Goal: Information Seeking & Learning: Learn about a topic

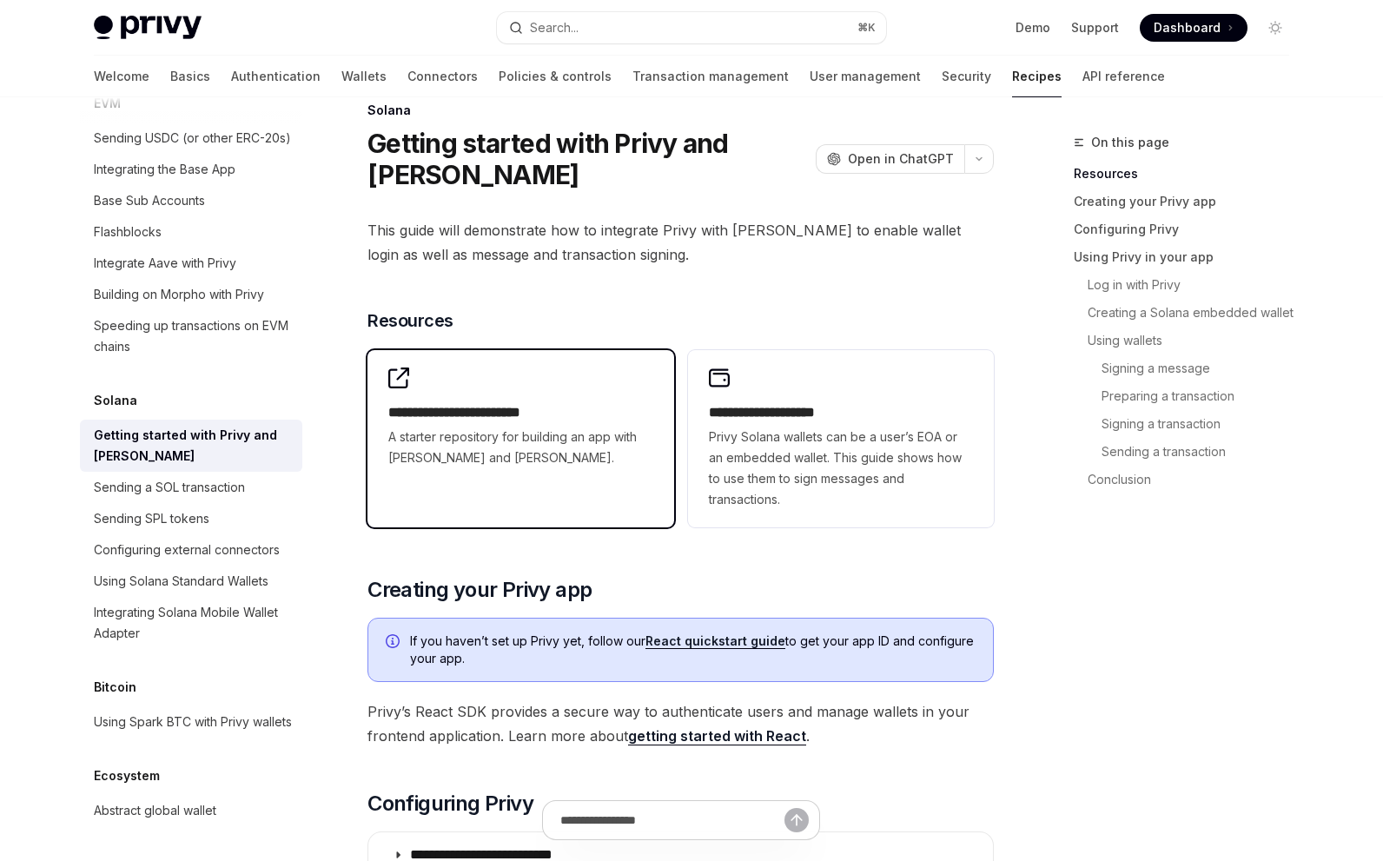
scroll to position [33, 0]
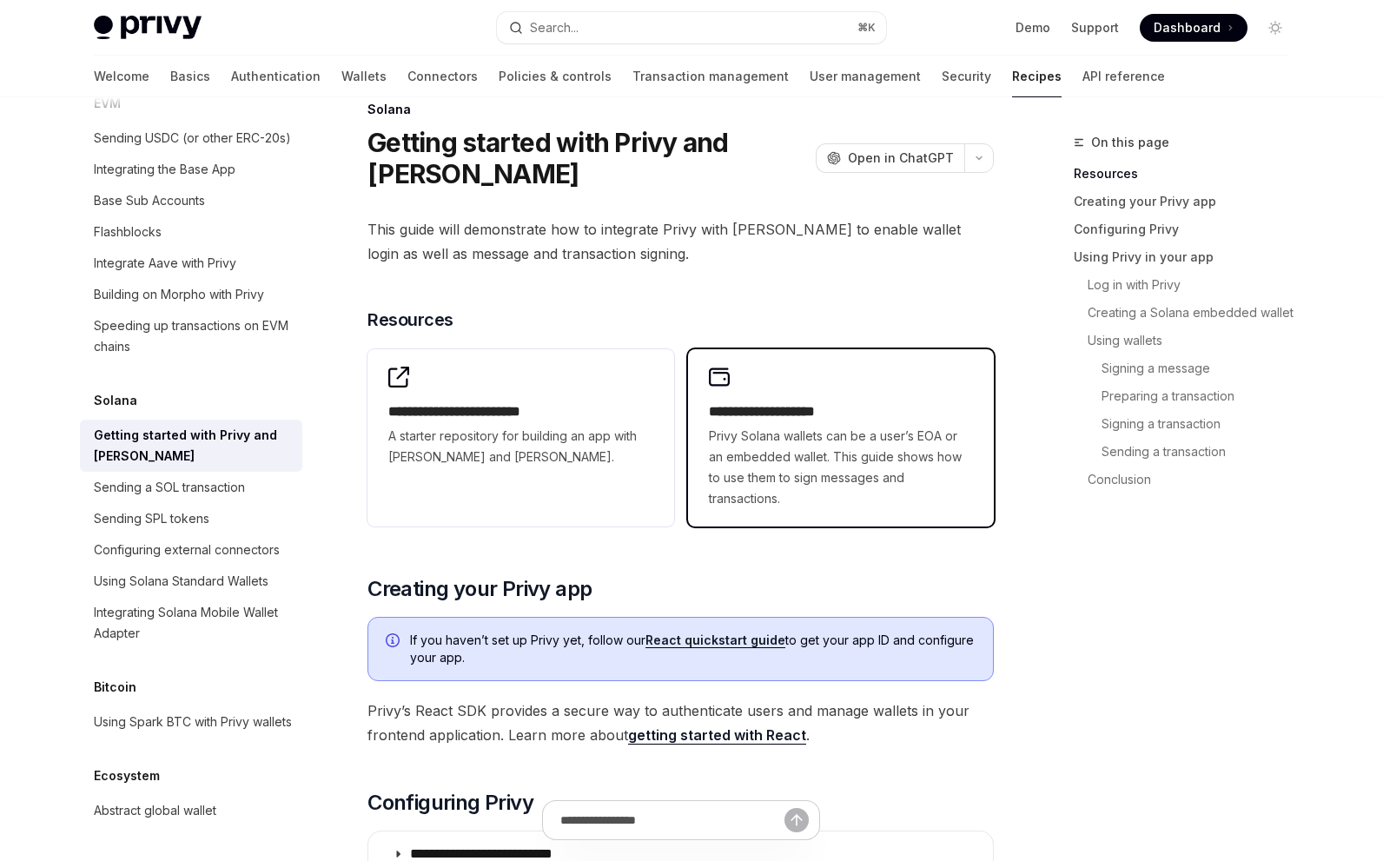
click at [786, 394] on div "**********" at bounding box center [841, 437] width 306 height 177
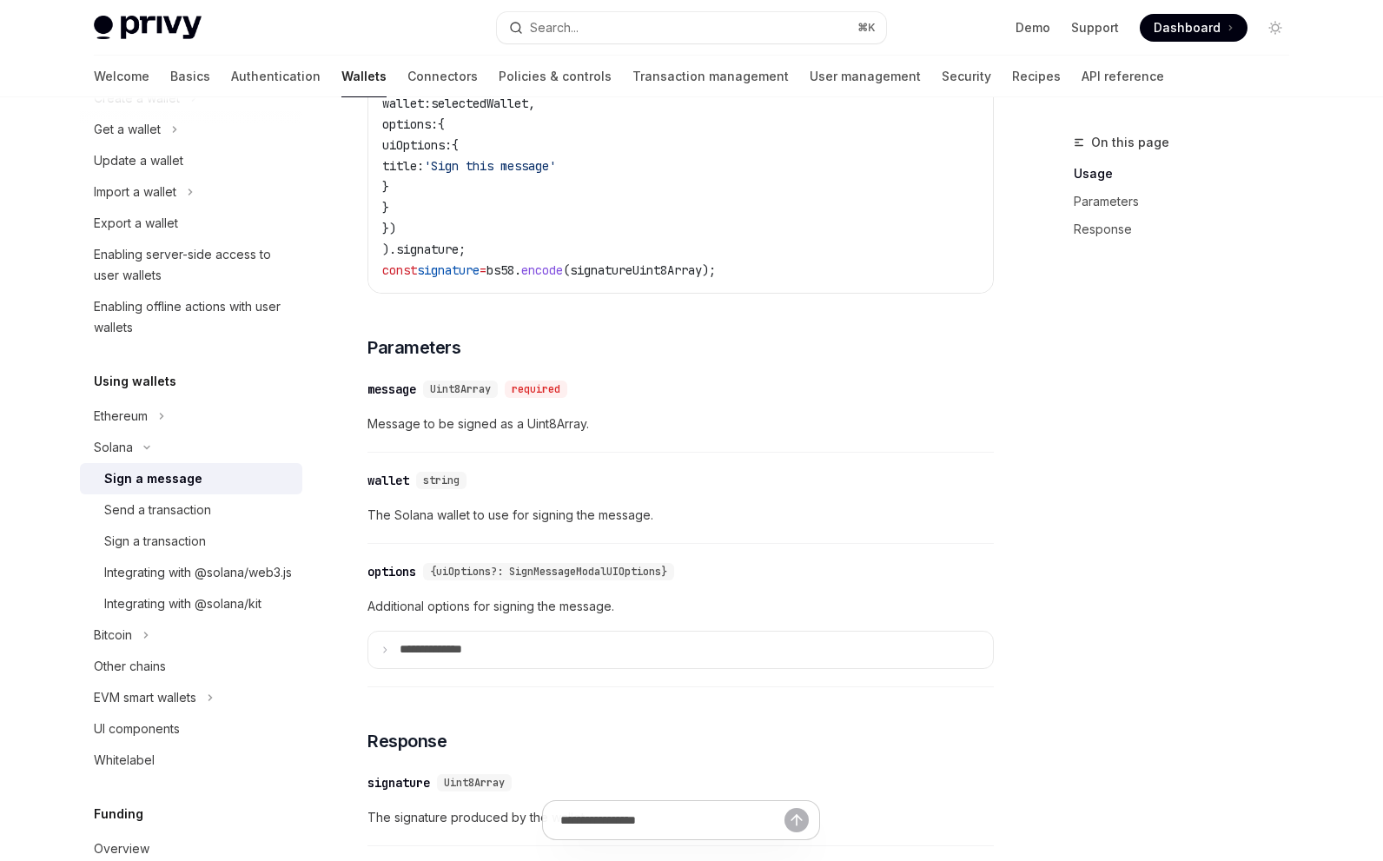
scroll to position [1263, 0]
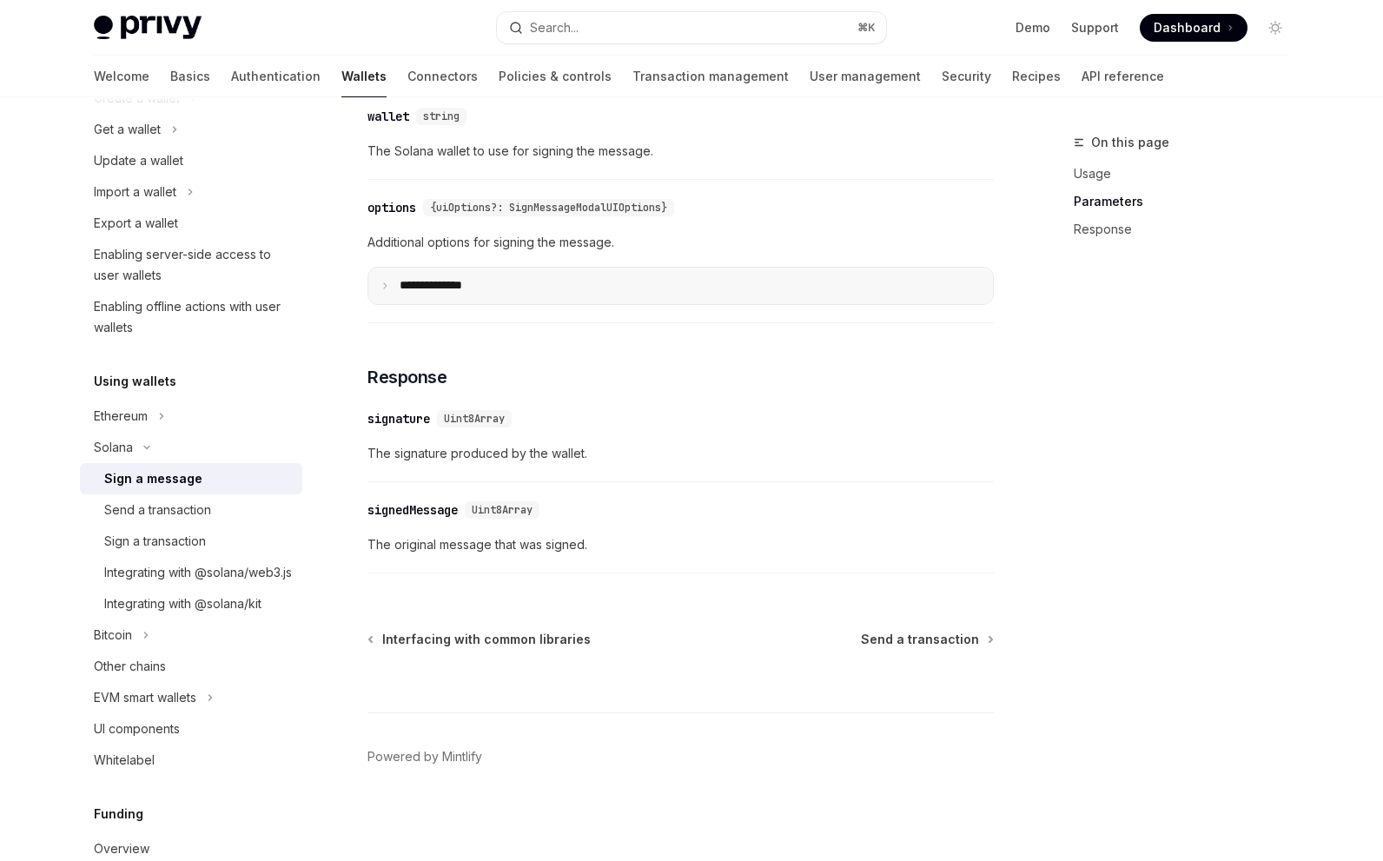
click at [517, 304] on summary "**** *********" at bounding box center [680, 286] width 625 height 36
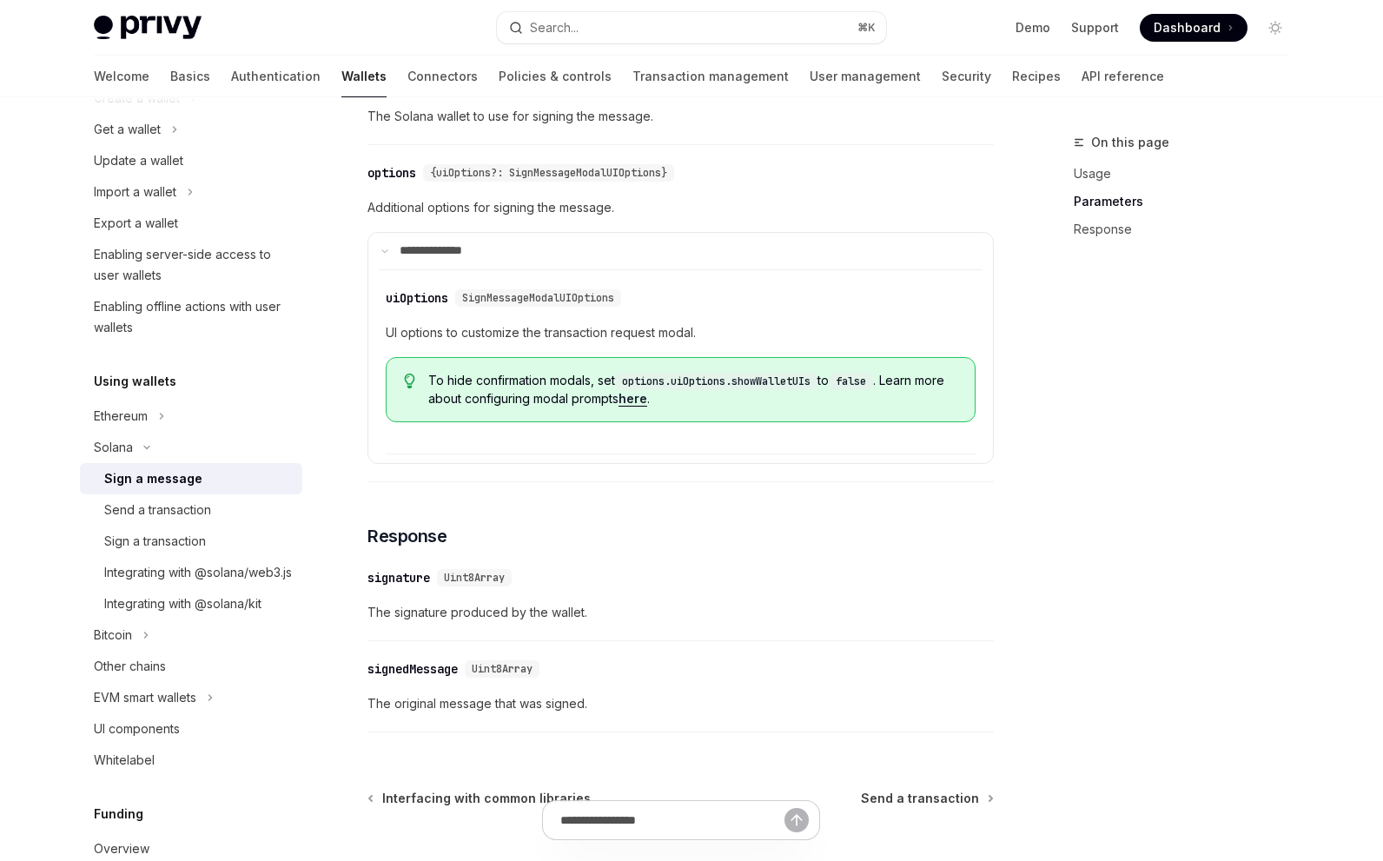
scroll to position [1471, 0]
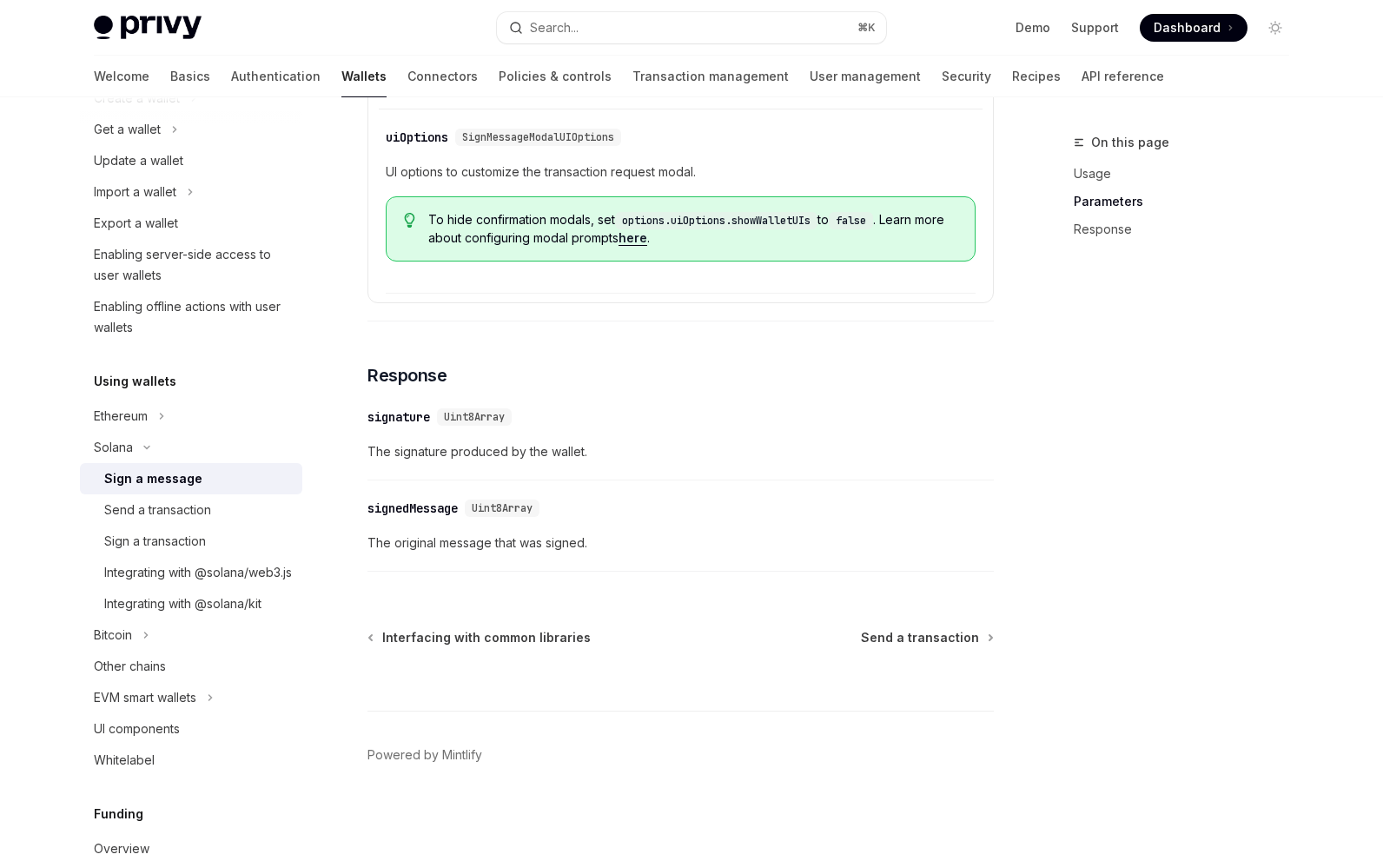
type textarea "*"
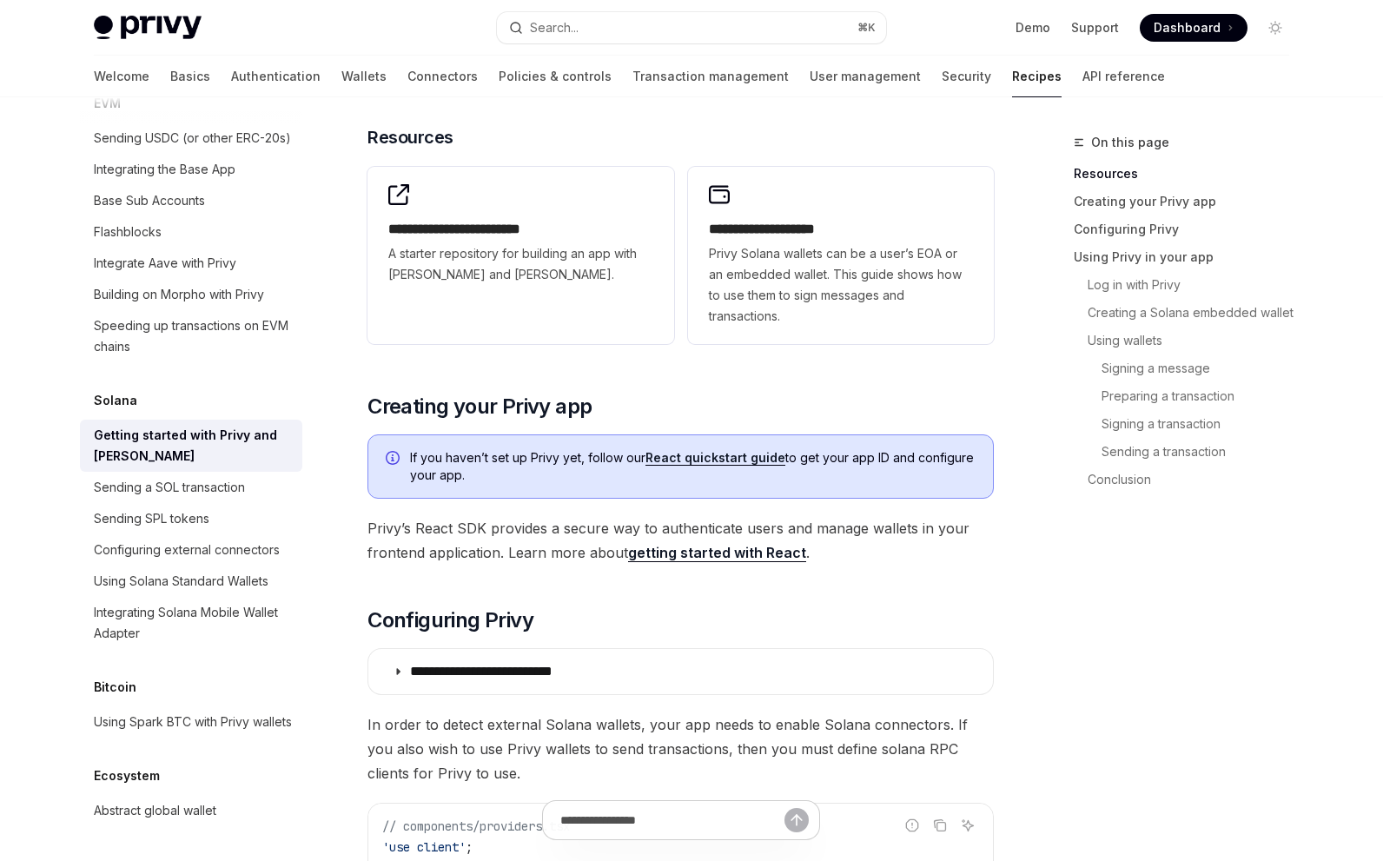
scroll to position [33, 0]
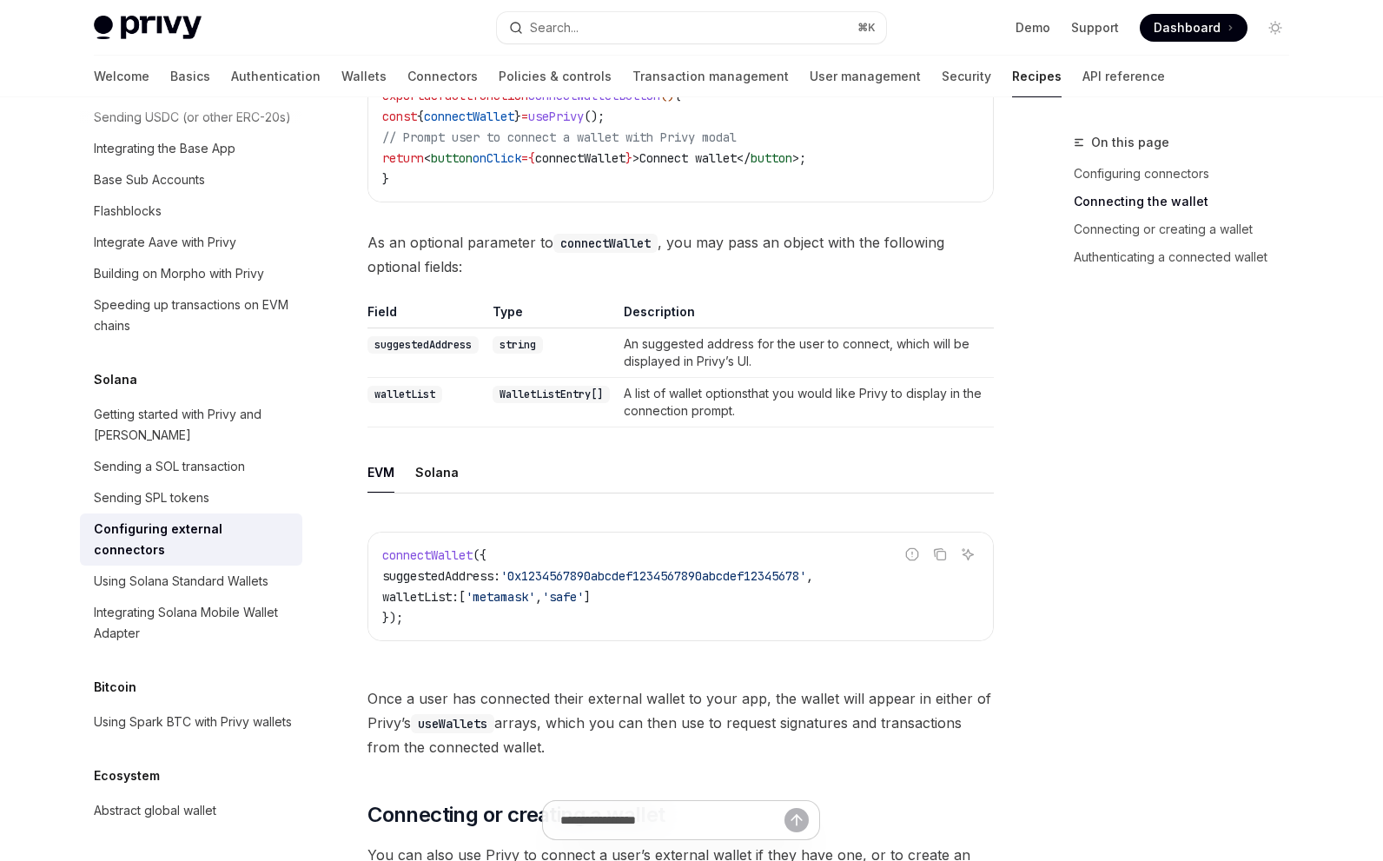
scroll to position [951, 0]
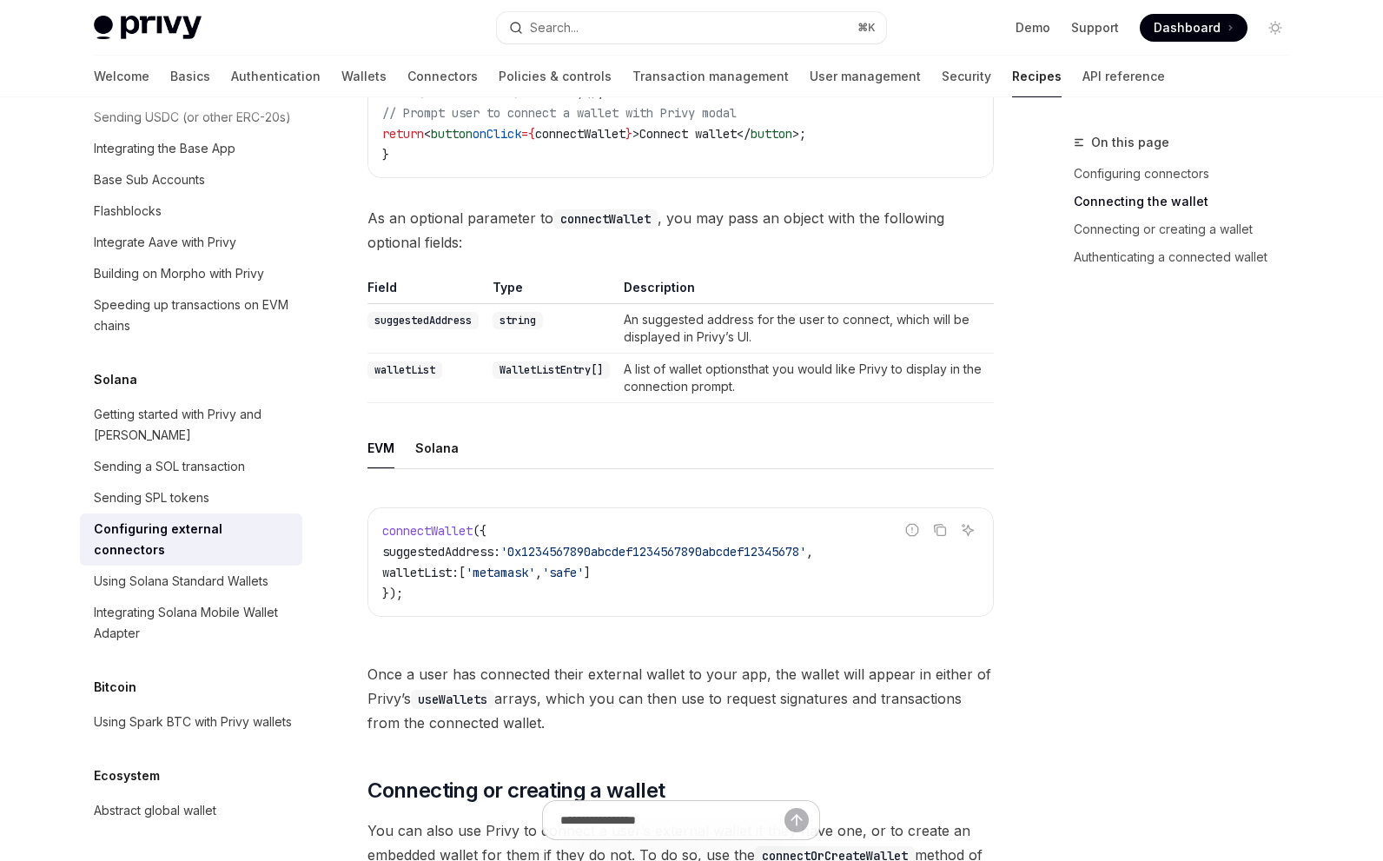
click at [590, 544] on span "'0x1234567890abcdef1234567890abcdef12345678'" at bounding box center [654, 552] width 306 height 16
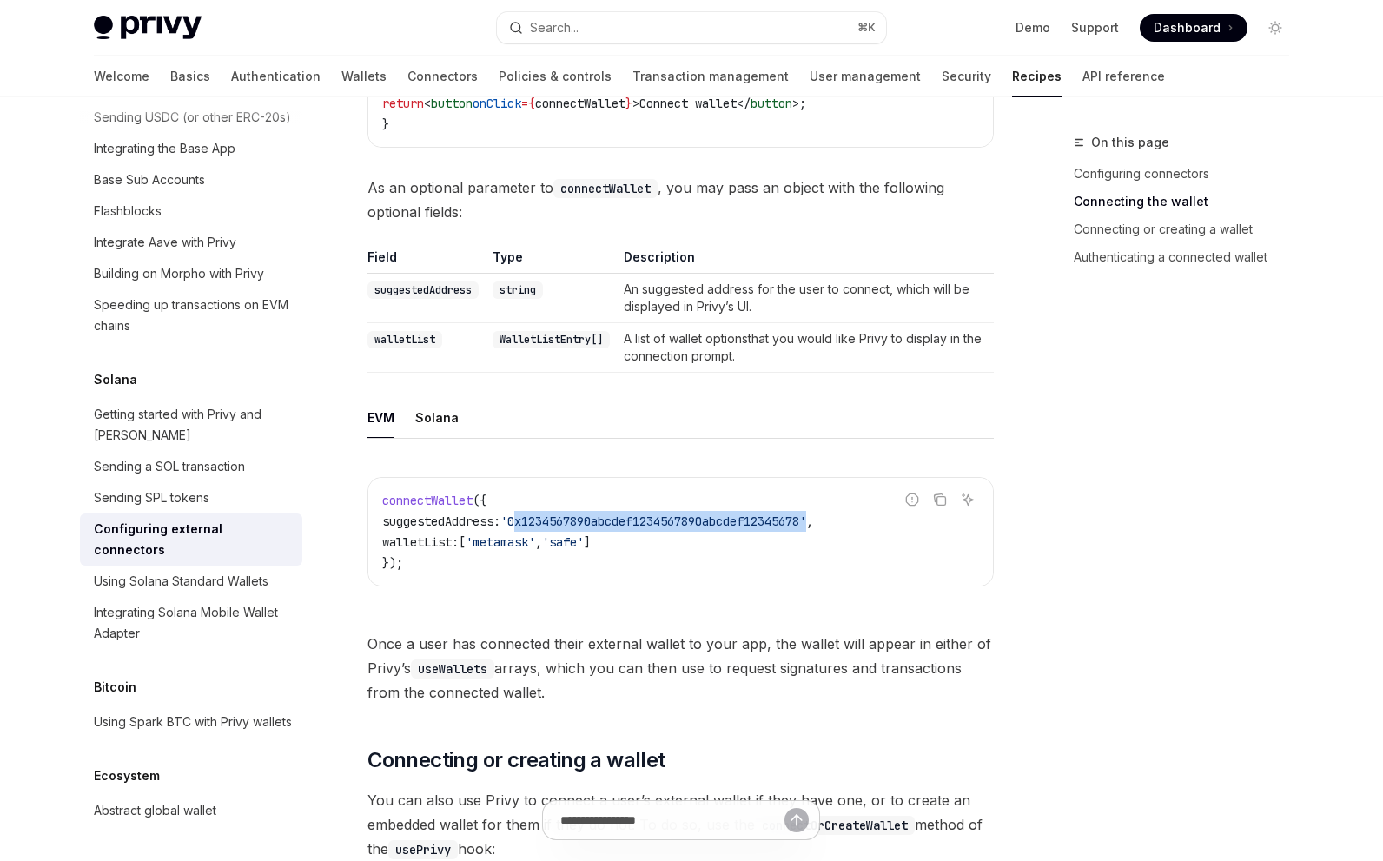
scroll to position [990, 0]
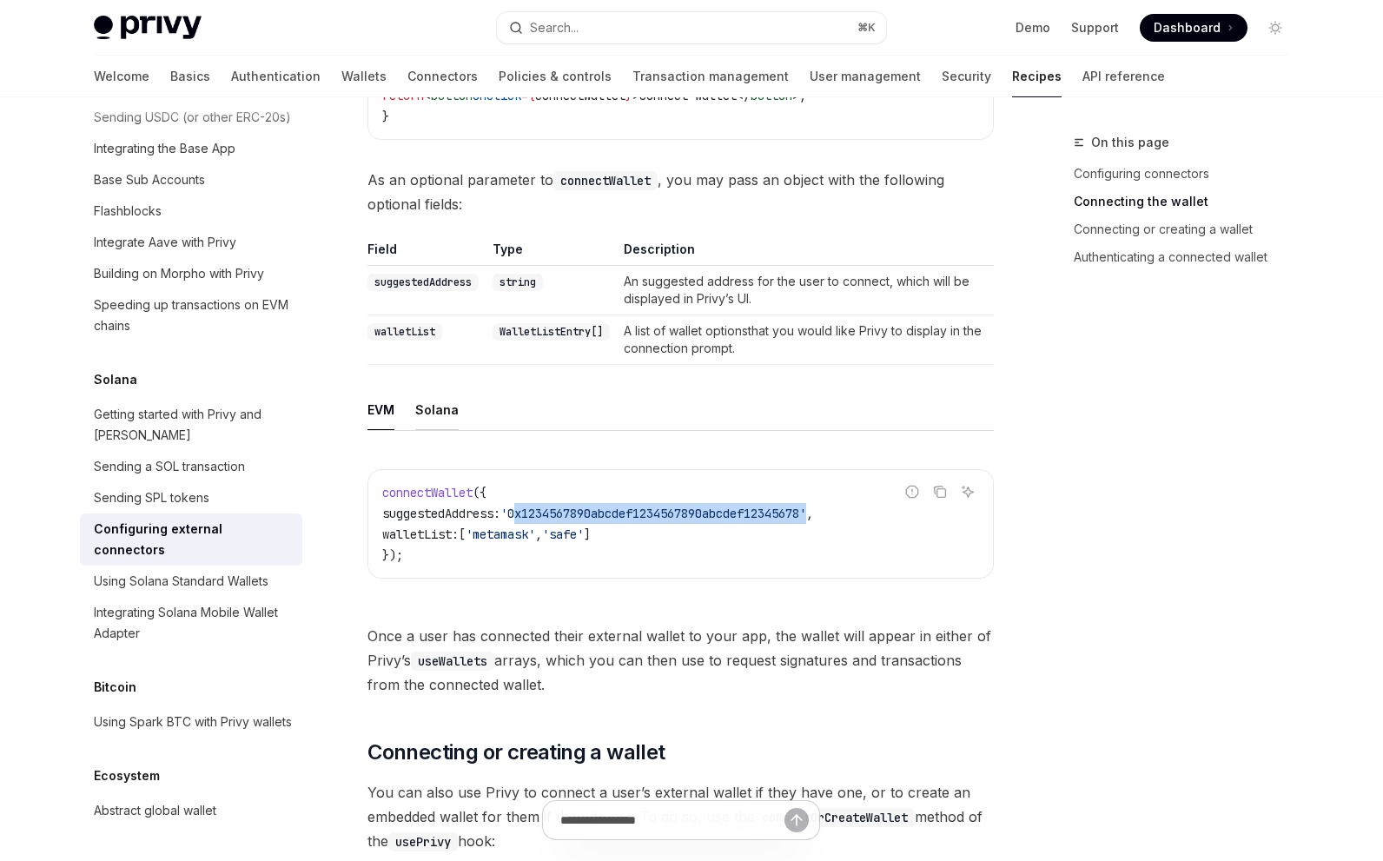
click at [439, 401] on button "Solana" at bounding box center [436, 409] width 43 height 41
click at [396, 397] on ul "EVM Solana" at bounding box center [681, 410] width 627 height 42
click at [398, 395] on ul "EVM Solana" at bounding box center [681, 410] width 627 height 42
click at [386, 390] on button "EVM" at bounding box center [381, 409] width 27 height 41
click at [414, 389] on ul "EVM Solana" at bounding box center [681, 410] width 627 height 42
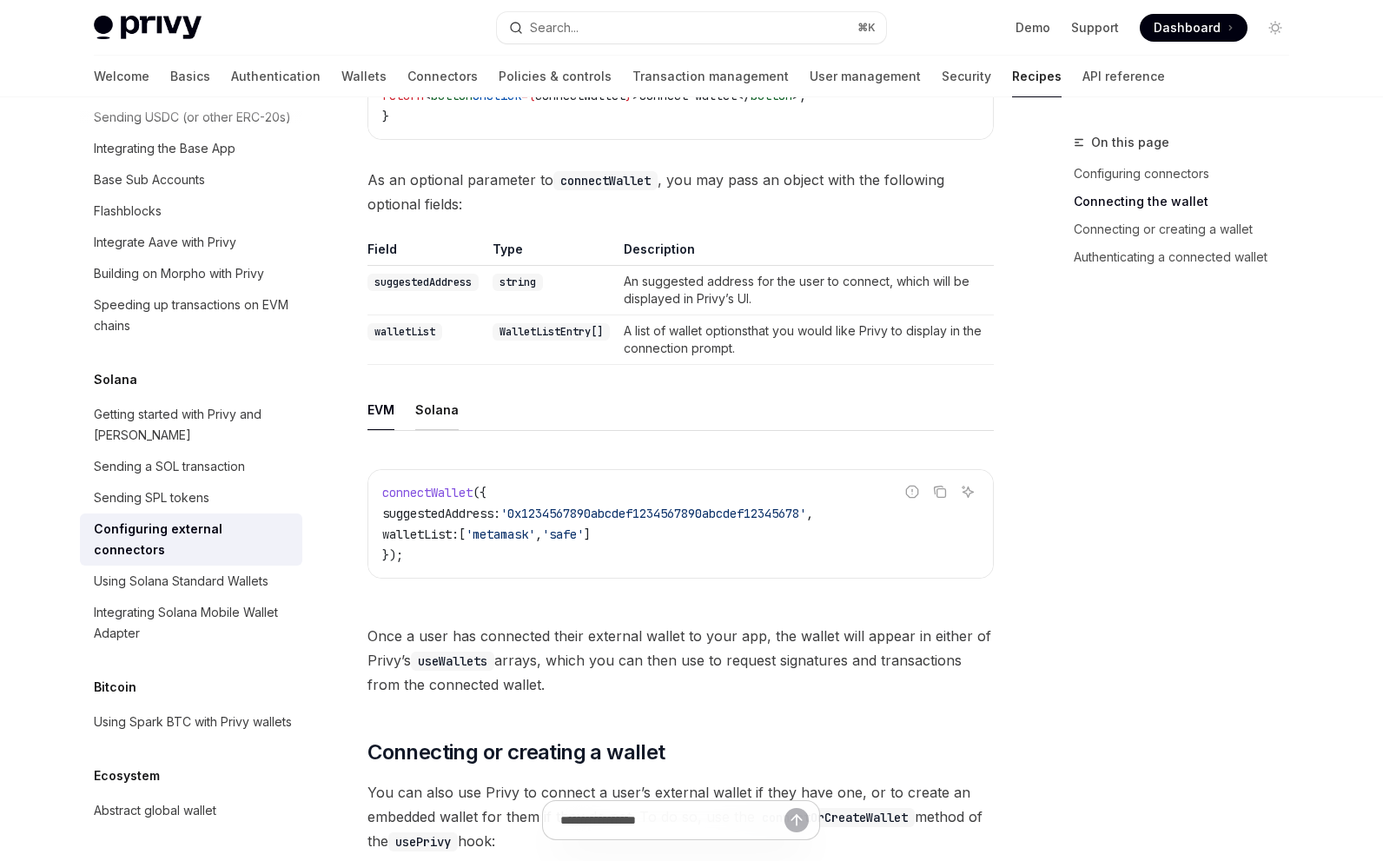
click at [422, 389] on button "Solana" at bounding box center [436, 409] width 43 height 41
type textarea "*"
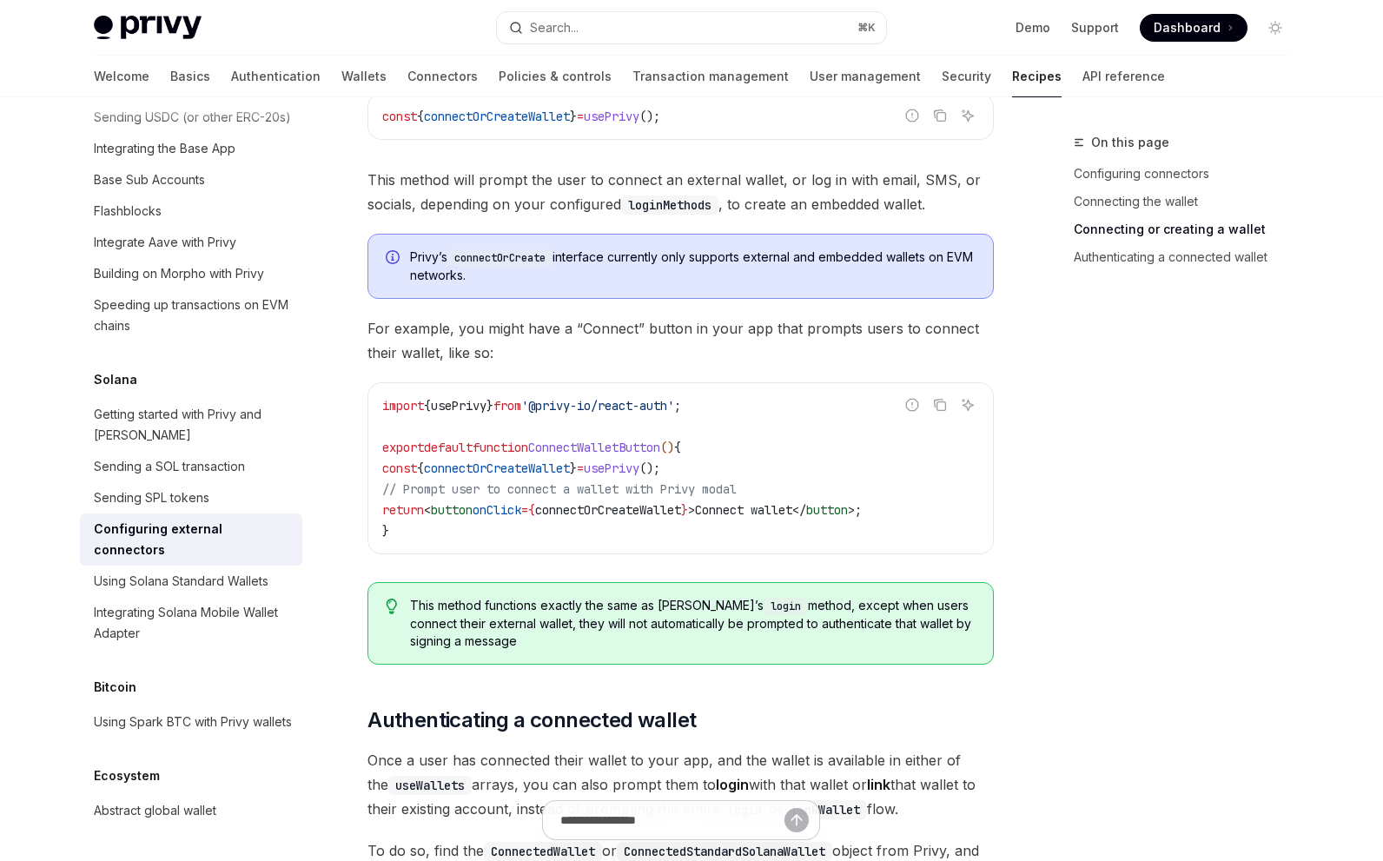
scroll to position [1772, 0]
